Goal: Transaction & Acquisition: Purchase product/service

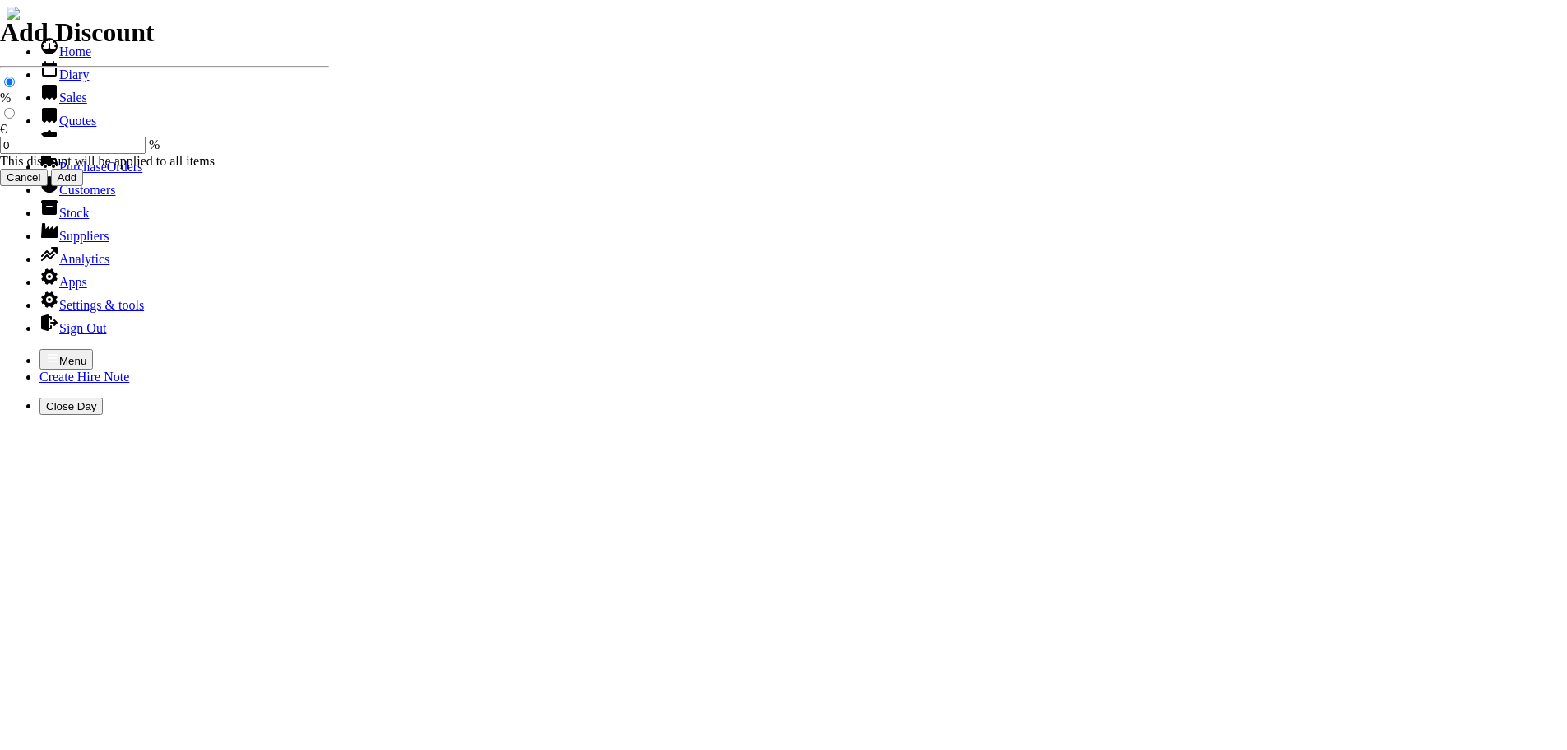
select select "HO"
click at [46, 351] on icon "button" at bounding box center [52, 357] width 13 height 13
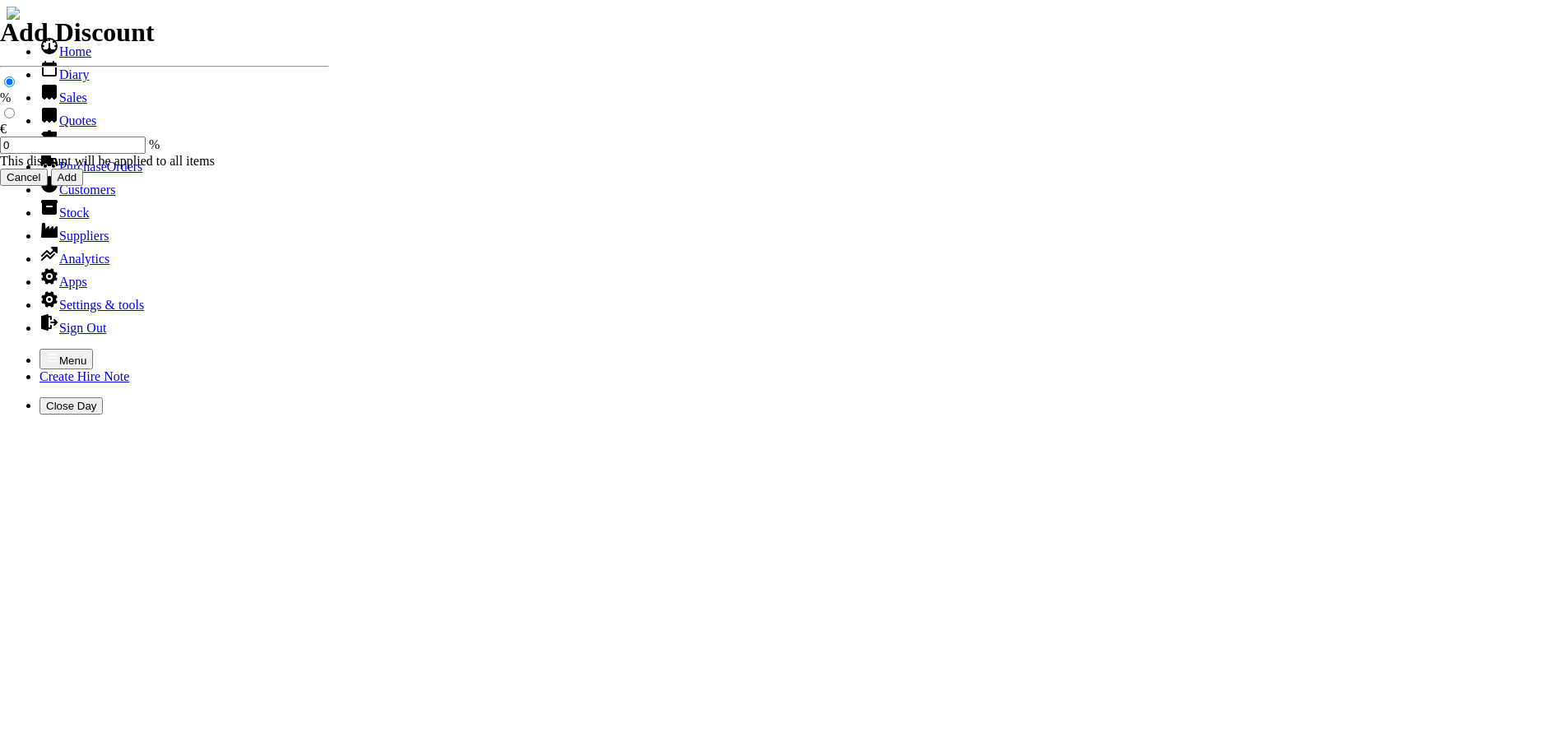
click at [91, 197] on link "Customers" at bounding box center [77, 190] width 76 height 14
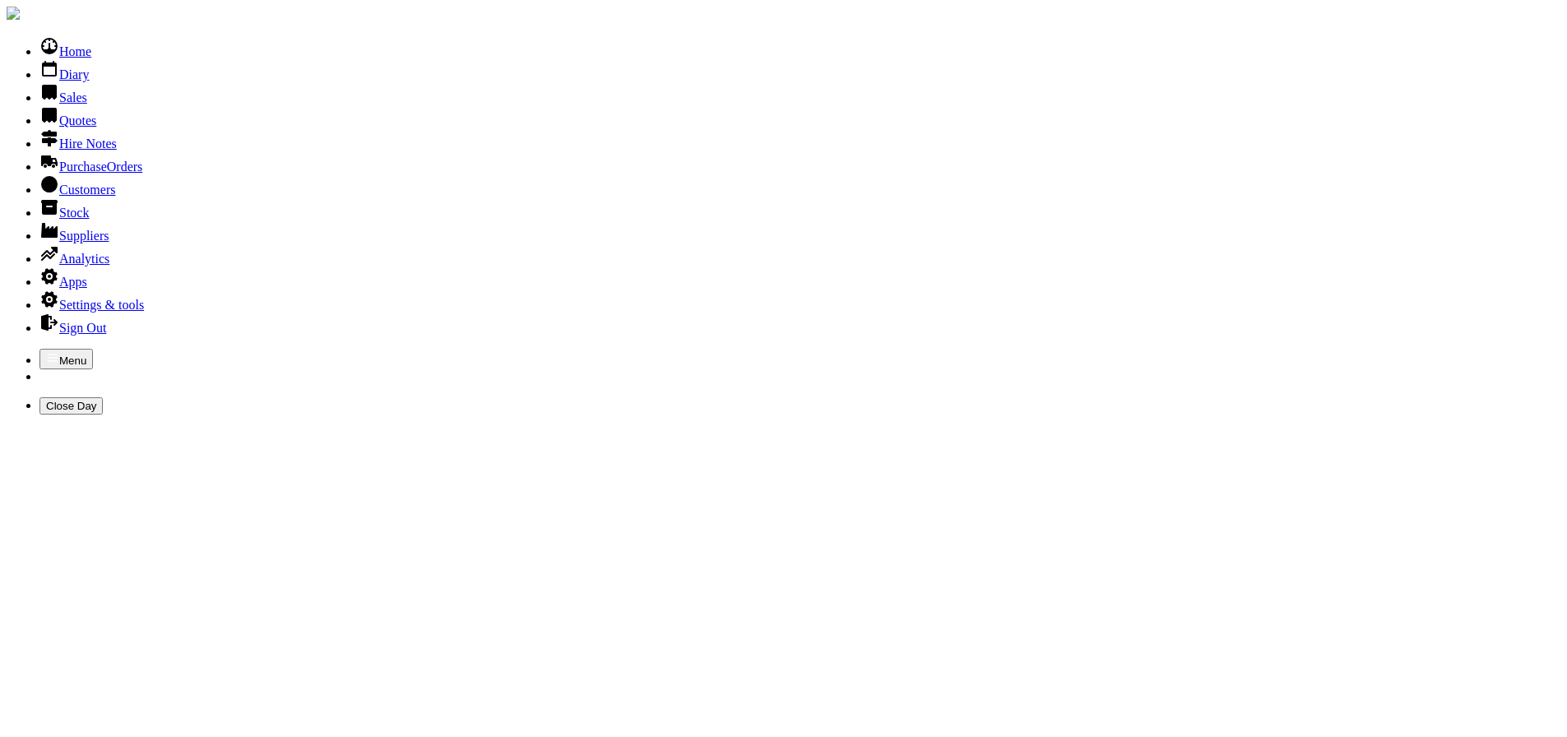
type input "ADON"
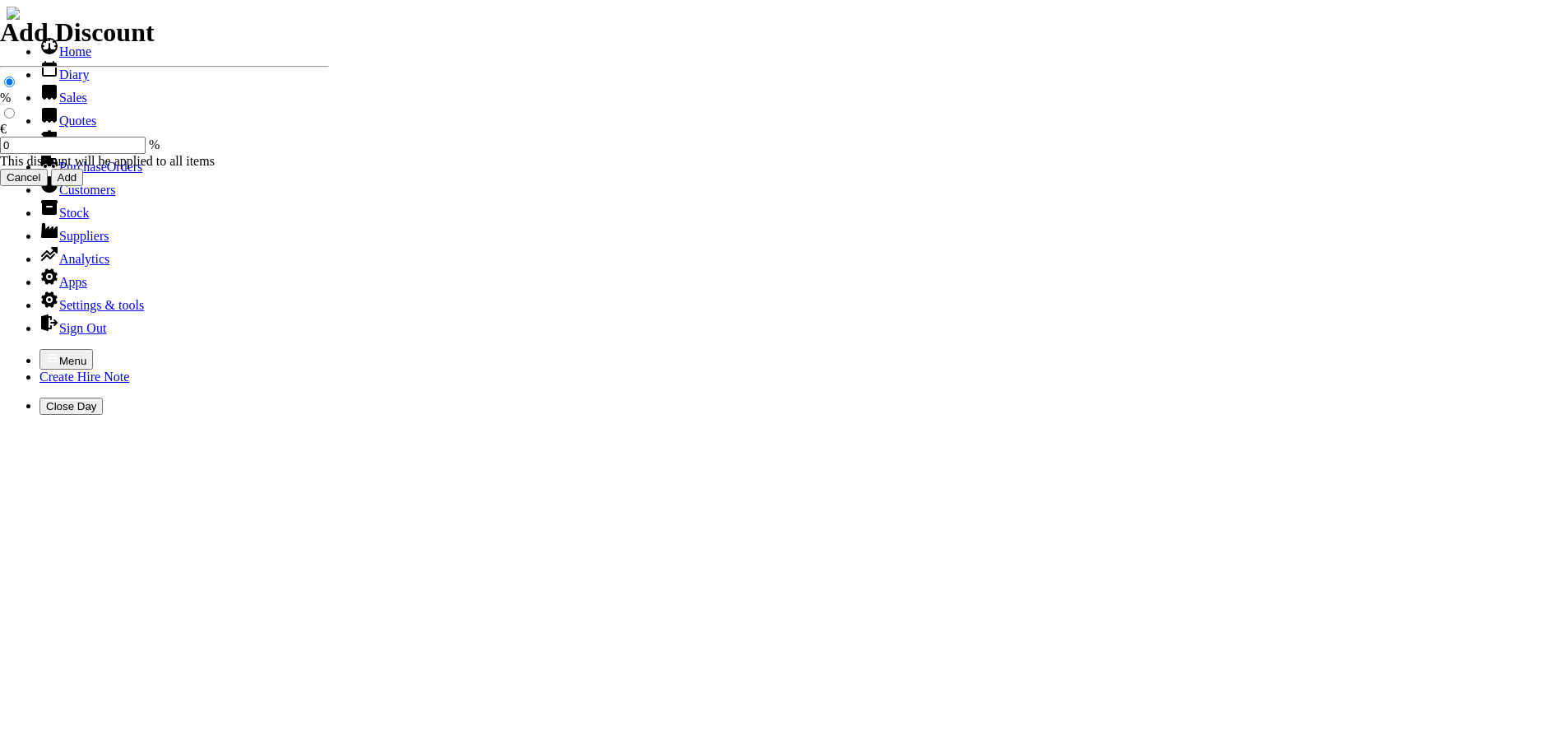
select select "HO"
select select "2"
select select "3"
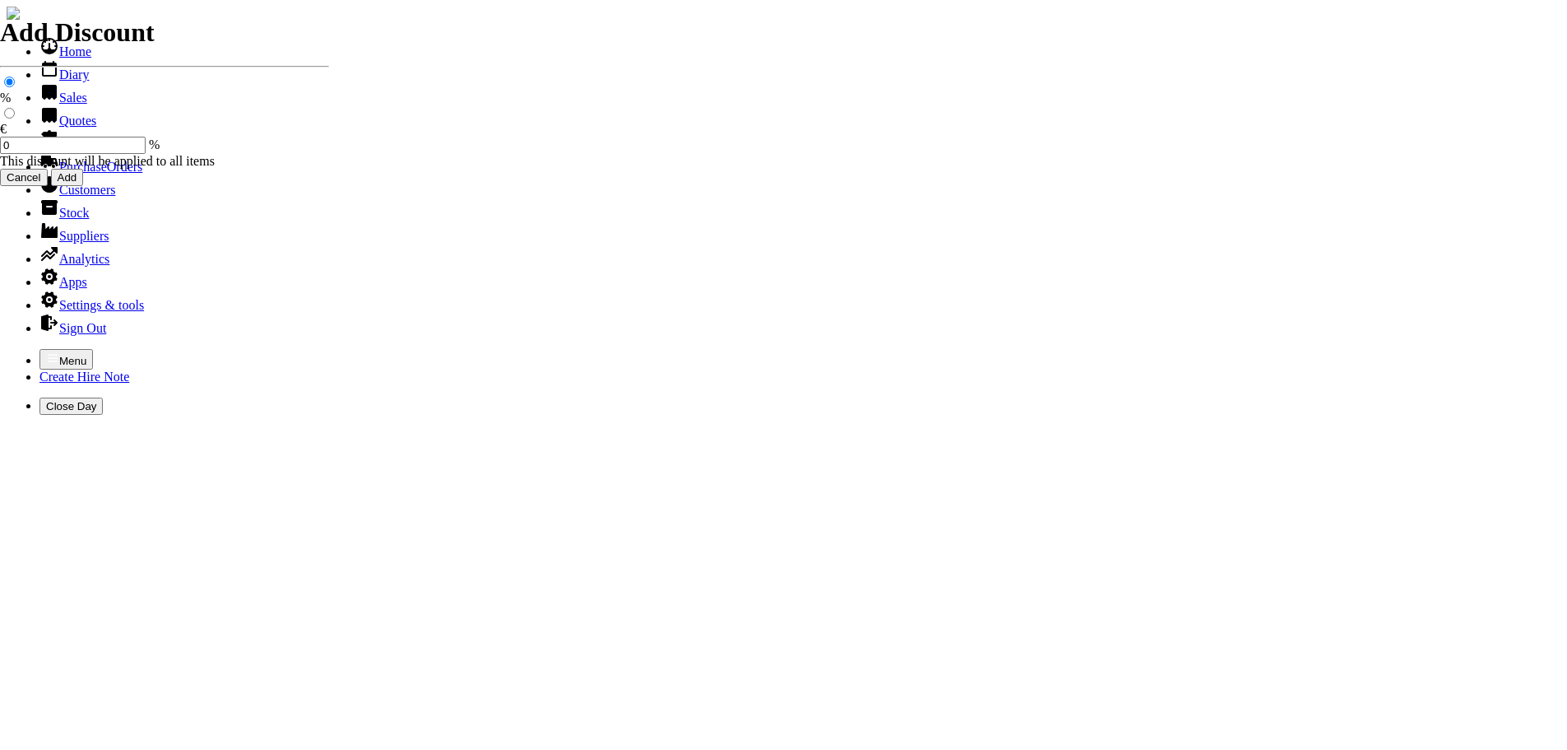
select select "HO"
click at [46, 351] on icon "button" at bounding box center [52, 357] width 13 height 13
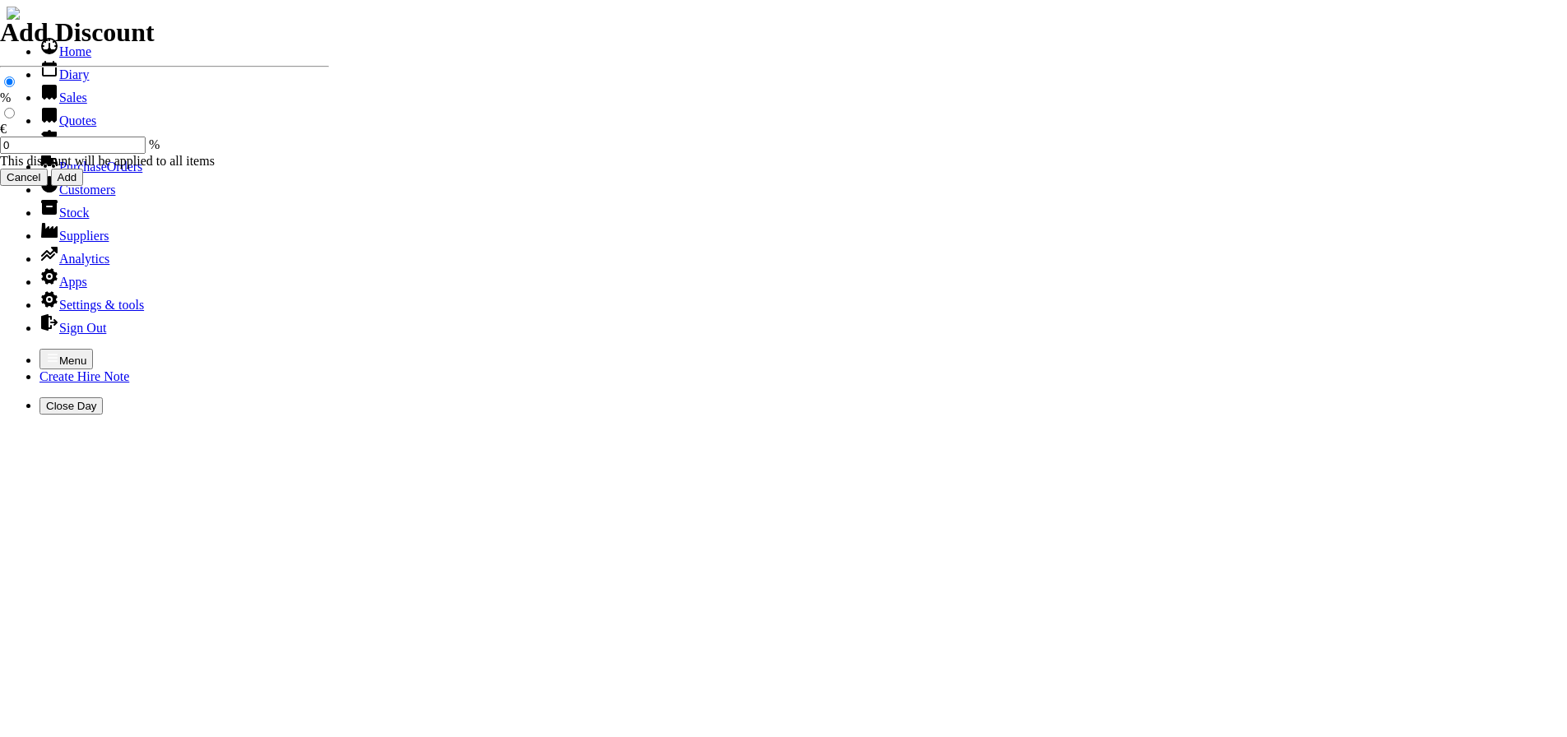
click at [58, 104] on link "Sales" at bounding box center [63, 98] width 48 height 14
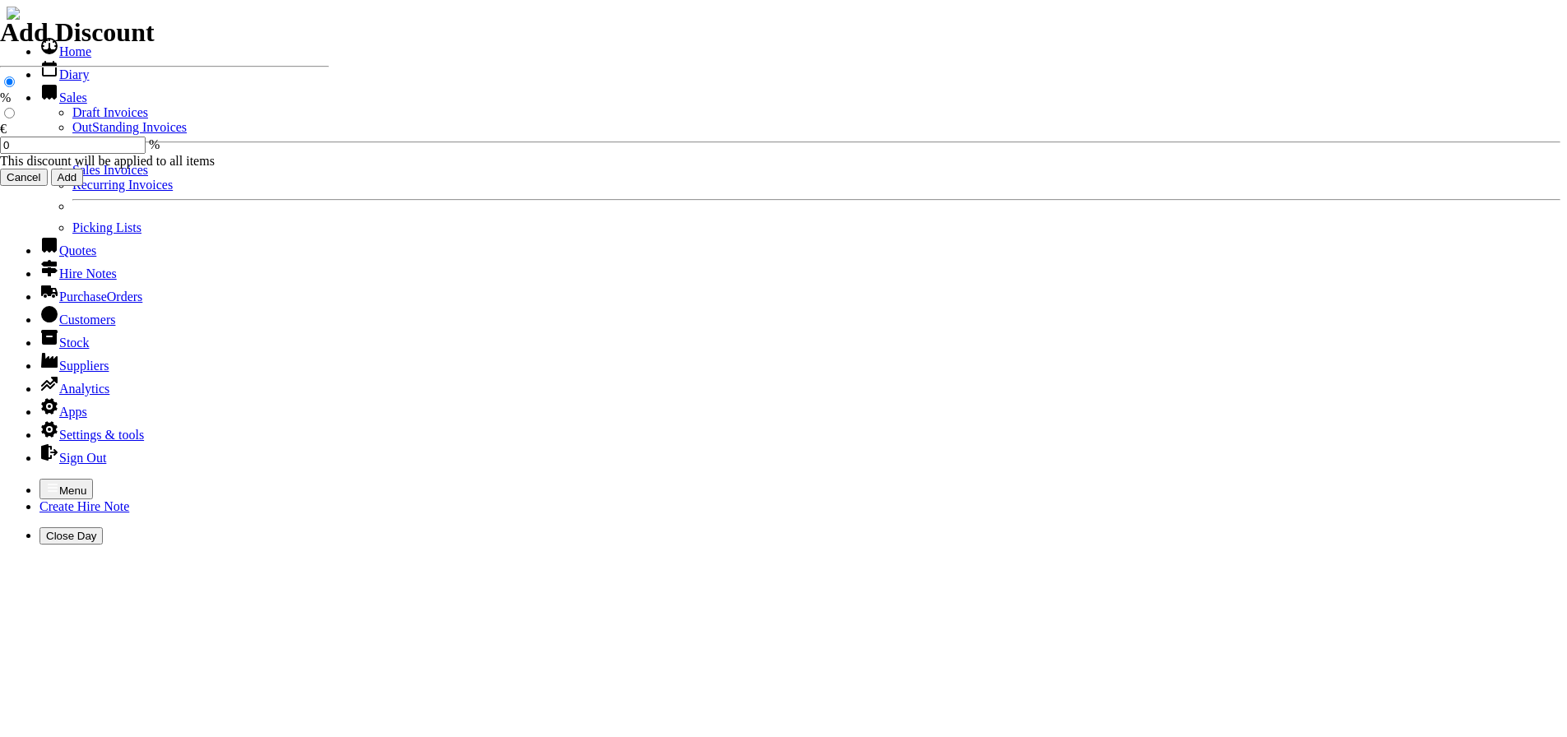
click at [72, 177] on link "Sales Invoices" at bounding box center [110, 170] width 76 height 14
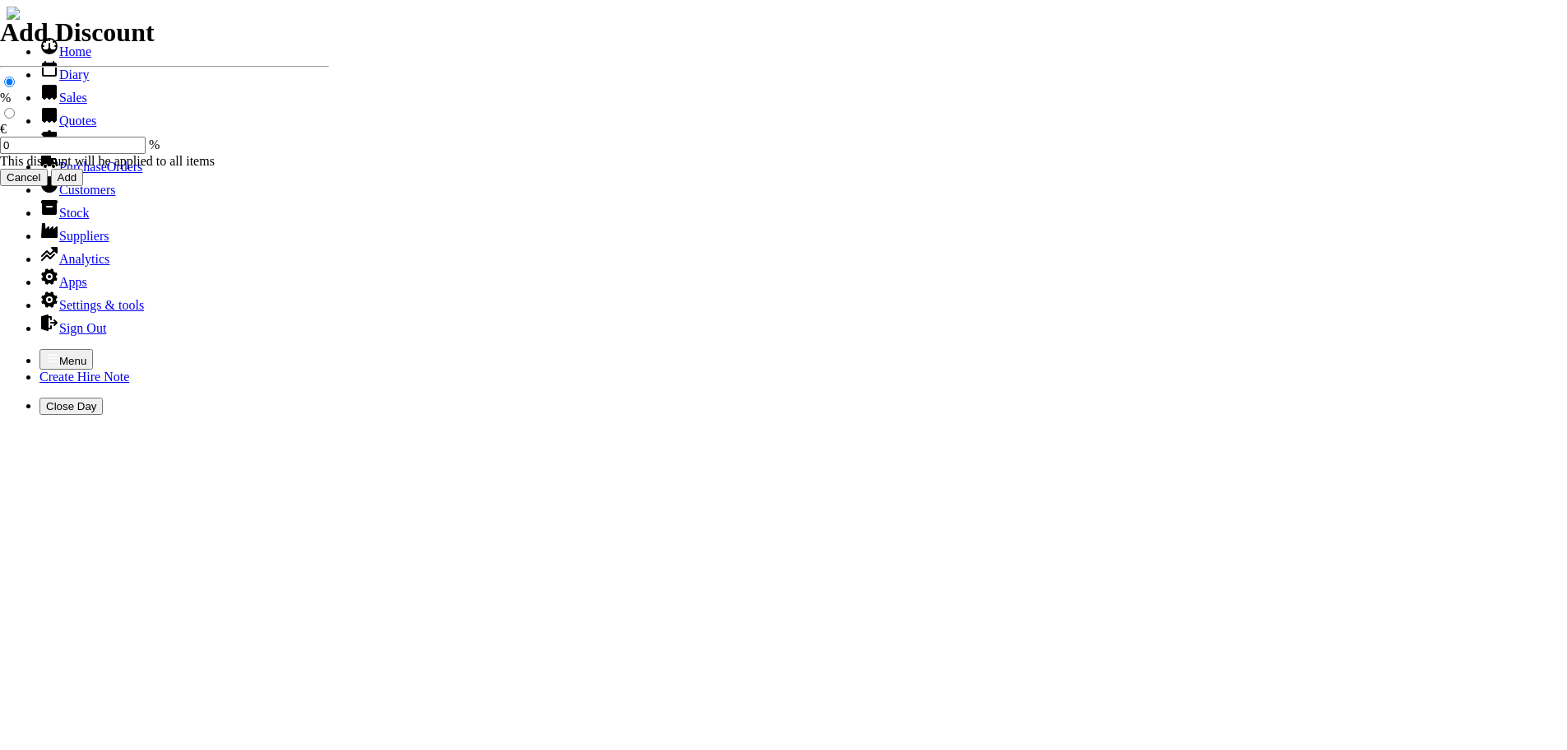
select select "HO"
type input "ADON"
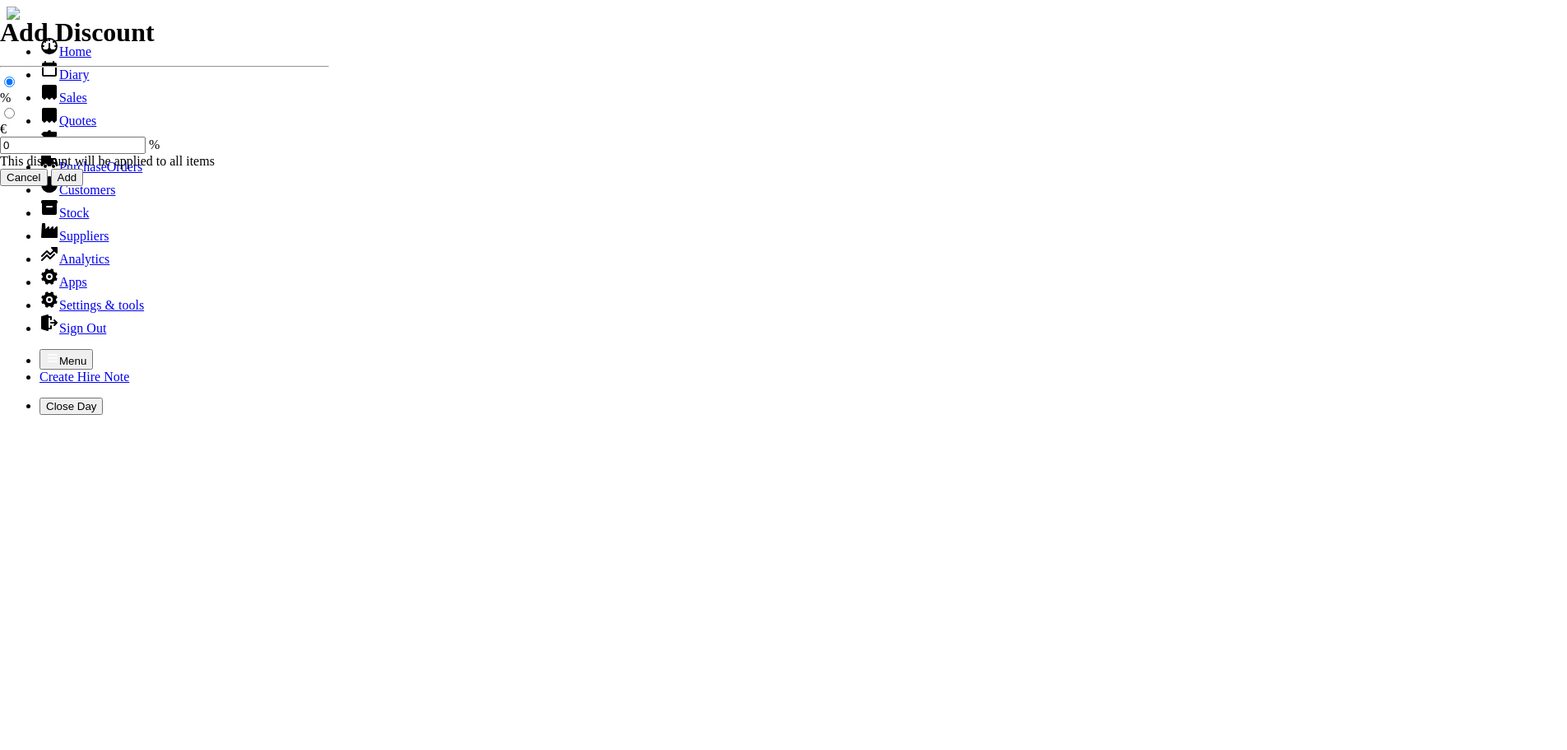
type input "5029"
type input "spurious goods"
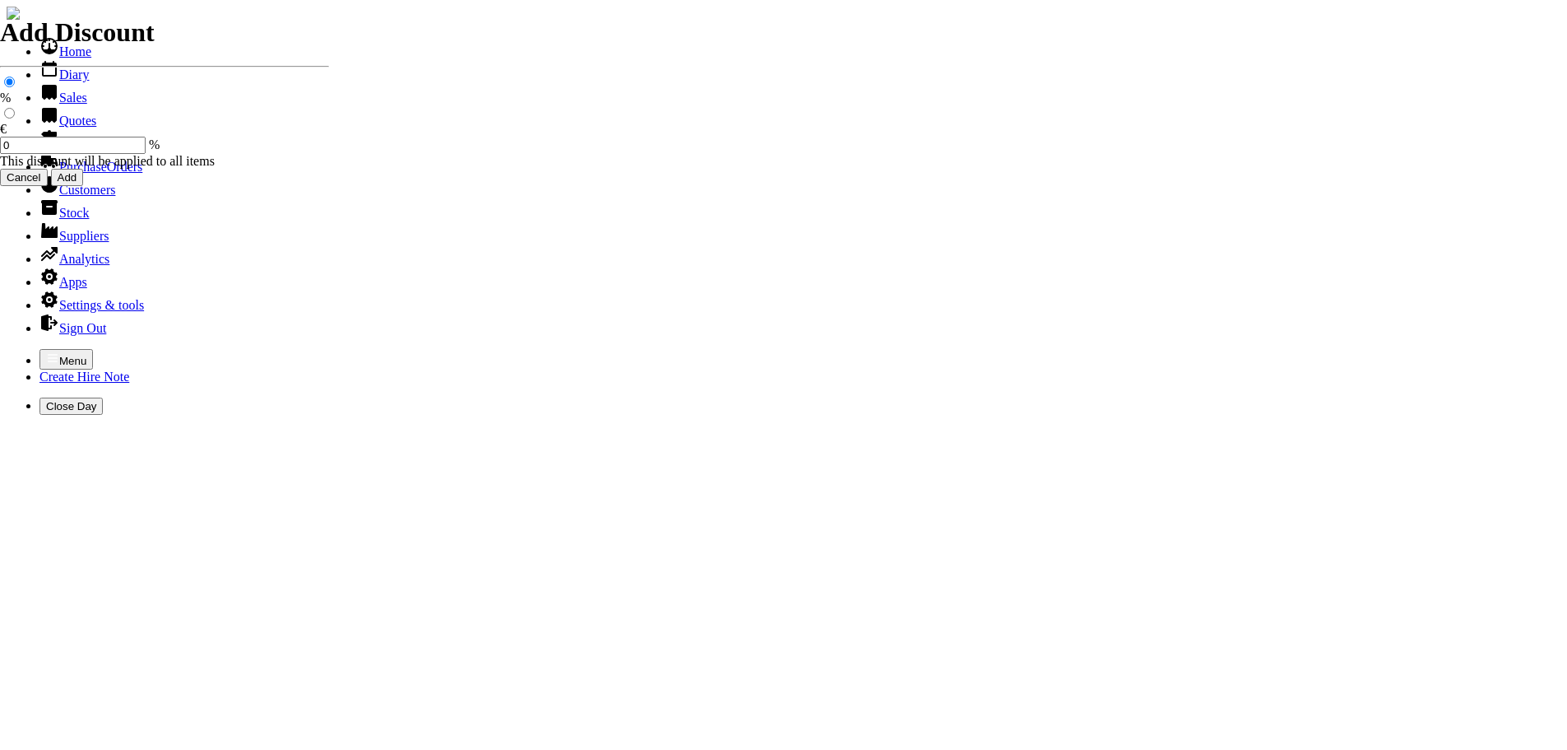
type input "s"
type input "c"
type input "C"
type input "COMPLETE THROTTLE CABLE FOR TORO [PERSON_NAME] MOWER"
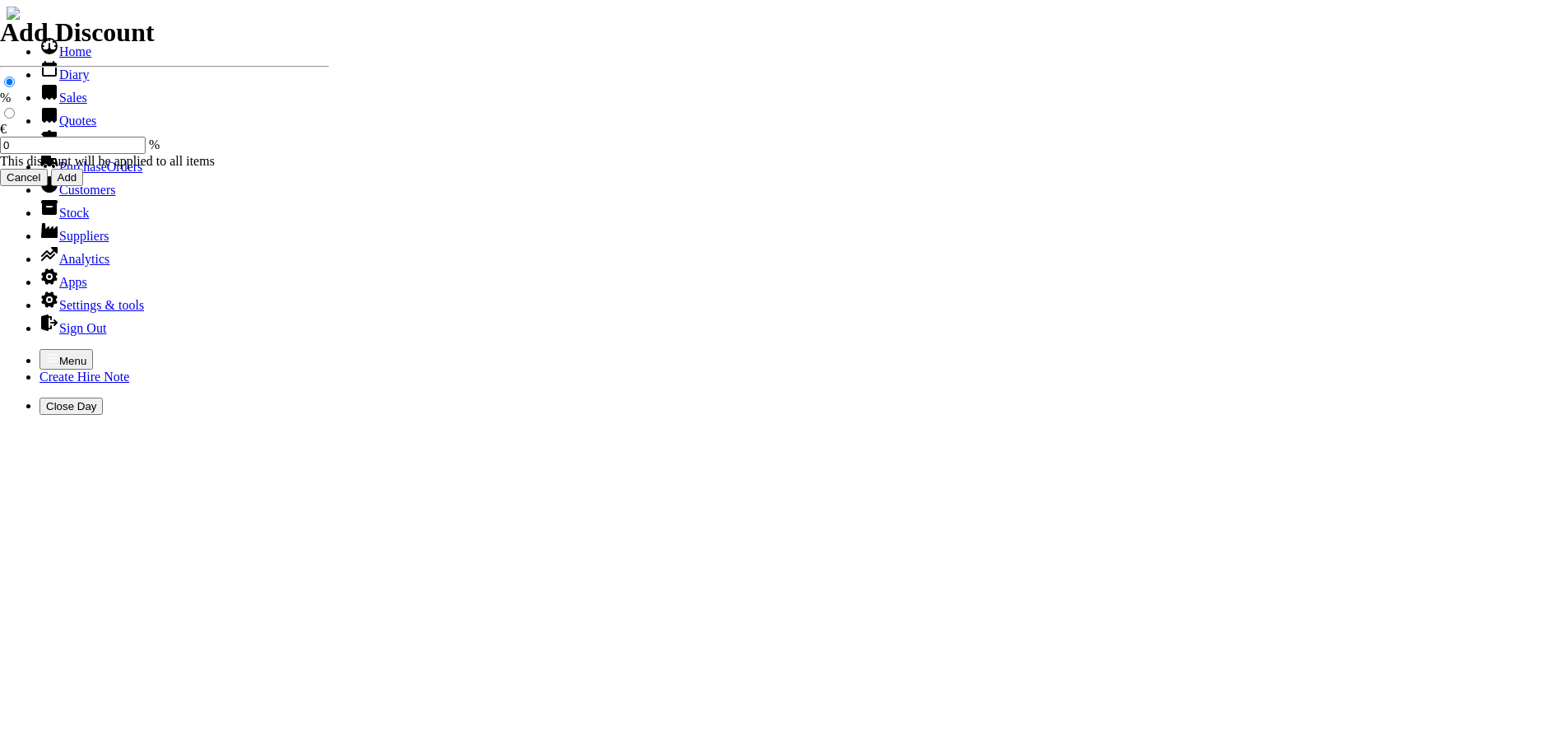
type input "55.00"
type input "101476"
type input "[EMAIL_ADDRESS][DOMAIN_NAME]"
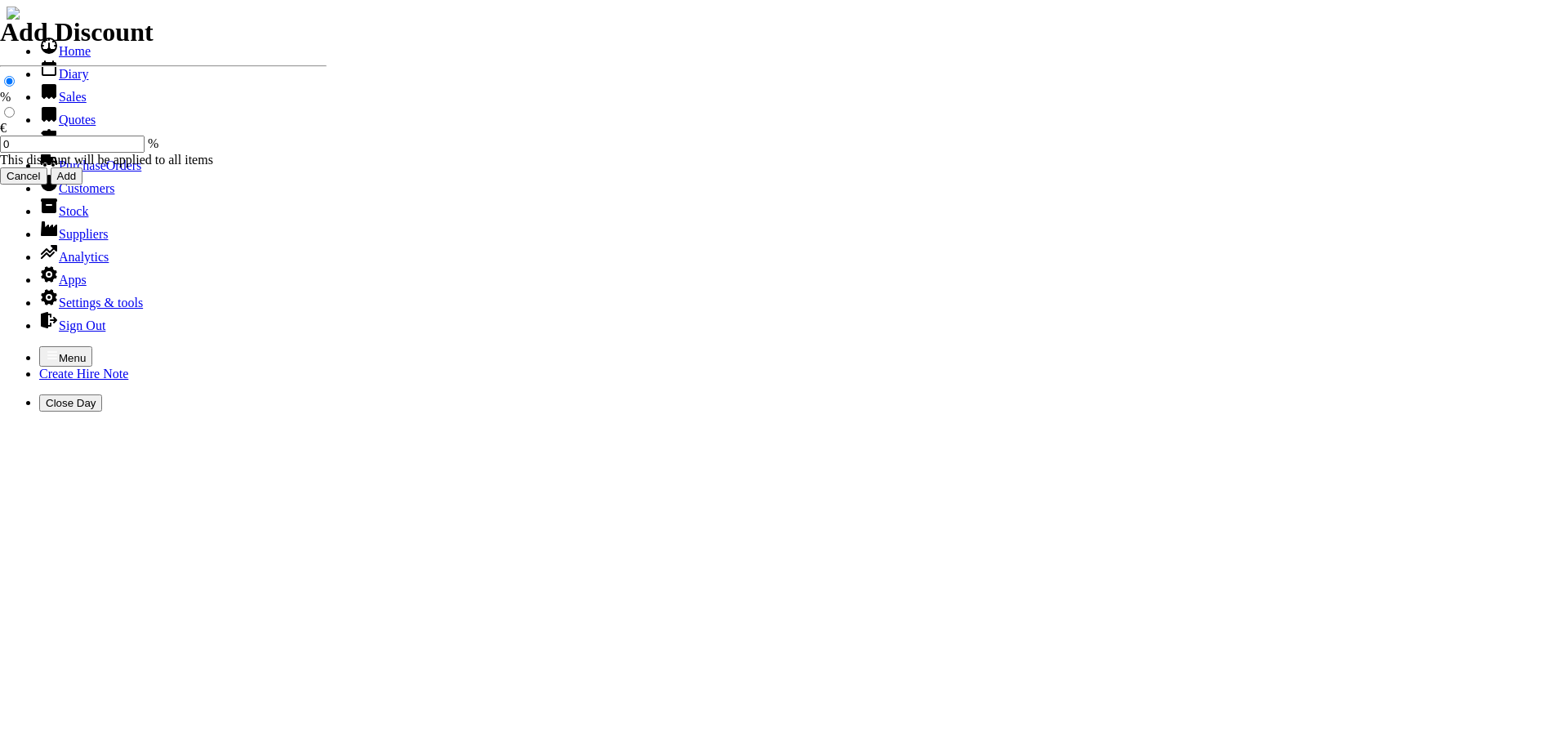
type input "[PERSON_NAME] / [PERSON_NAME]"
